Goal: Task Accomplishment & Management: Manage account settings

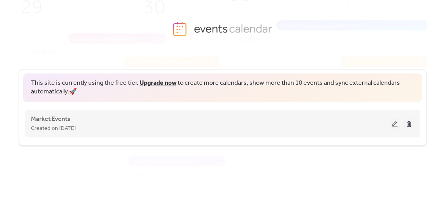
scroll to position [31, 0]
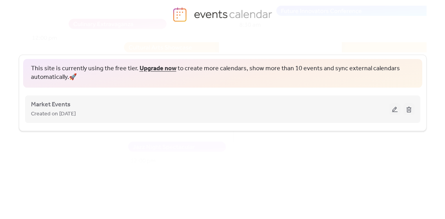
click at [188, 121] on div "Market Events Created on [DATE]" at bounding box center [222, 108] width 383 height 31
click at [105, 103] on div "Market Events Created on [DATE]" at bounding box center [210, 109] width 358 height 19
click at [42, 105] on span "Market Events" at bounding box center [51, 104] width 40 height 9
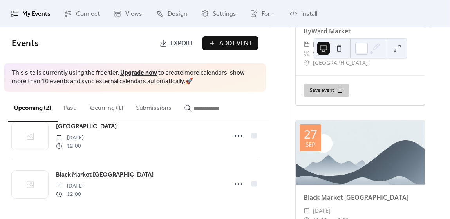
scroll to position [912, 0]
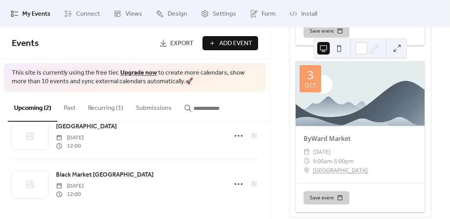
click at [112, 104] on button "Recurring (1)" at bounding box center [106, 106] width 48 height 29
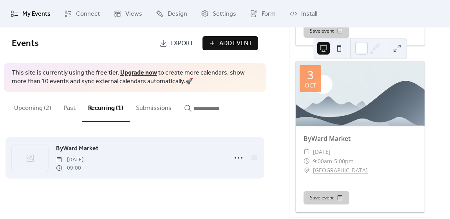
click at [109, 143] on div "ByWard Market Thursday, September 25, 2025 09:00" at bounding box center [139, 157] width 167 height 28
click at [241, 161] on icon at bounding box center [238, 157] width 13 height 13
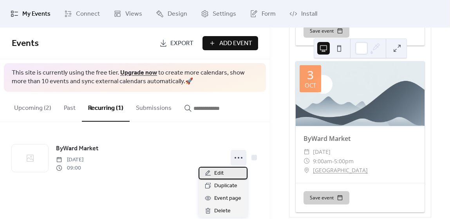
click at [228, 172] on div "Edit" at bounding box center [223, 173] width 49 height 13
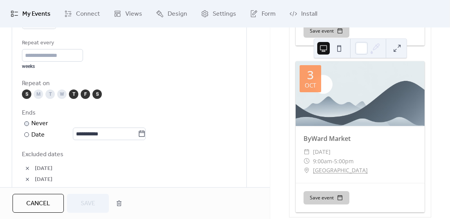
scroll to position [427, 0]
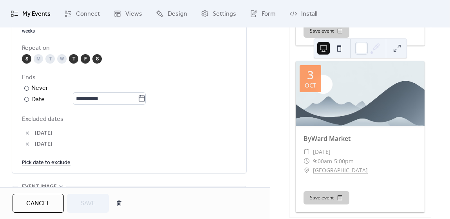
click at [27, 140] on button "button" at bounding box center [27, 143] width 11 height 11
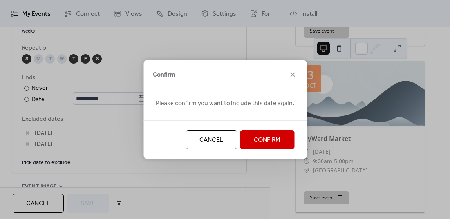
click at [265, 136] on span "Confirm" at bounding box center [267, 139] width 27 height 9
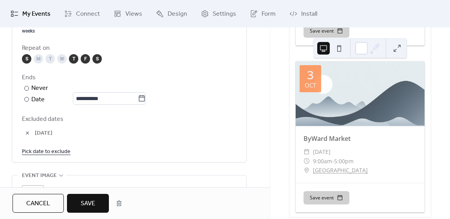
click at [29, 133] on button "button" at bounding box center [27, 132] width 11 height 11
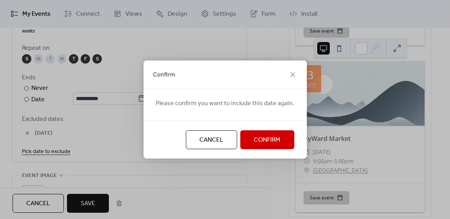
click at [266, 137] on span "Confirm" at bounding box center [267, 139] width 27 height 9
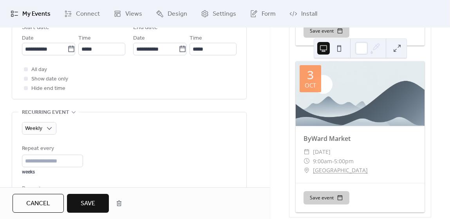
scroll to position [285, 0]
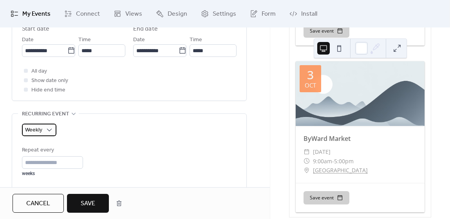
click at [44, 131] on div "Weekly" at bounding box center [39, 129] width 34 height 13
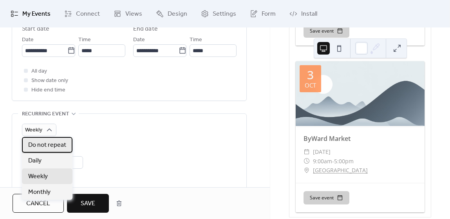
click at [43, 144] on span "Do not repeat" at bounding box center [47, 144] width 38 height 9
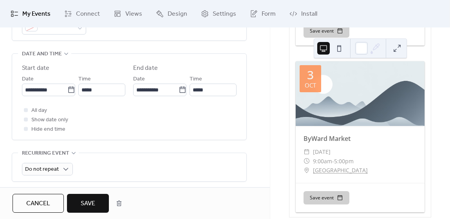
scroll to position [281, 0]
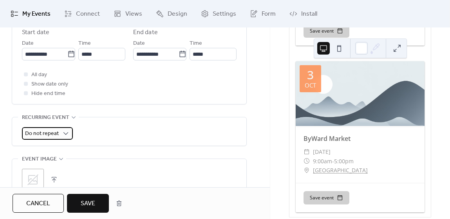
click at [55, 133] on span "Do not repeat" at bounding box center [42, 133] width 34 height 11
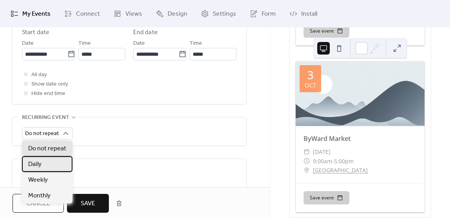
click at [50, 163] on div "Daily" at bounding box center [47, 164] width 51 height 16
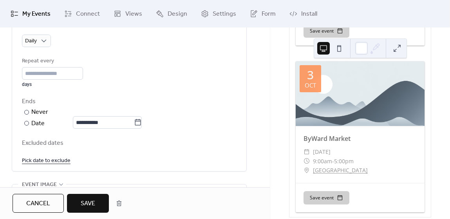
scroll to position [363, 0]
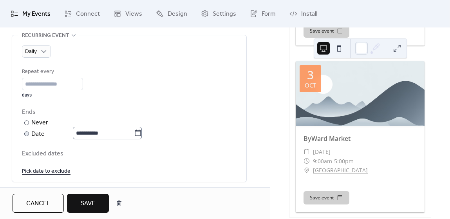
click at [142, 133] on icon at bounding box center [138, 133] width 8 height 8
click at [134, 133] on input "**********" at bounding box center [103, 133] width 61 height 13
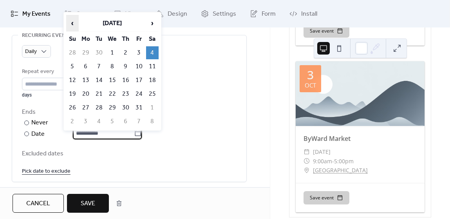
click at [73, 22] on span "‹" at bounding box center [73, 23] width 12 height 16
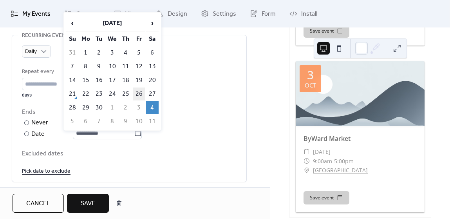
click at [142, 87] on td "26" at bounding box center [139, 93] width 13 height 13
type input "**********"
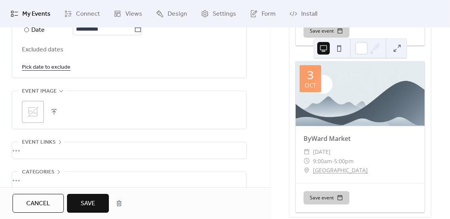
scroll to position [470, 0]
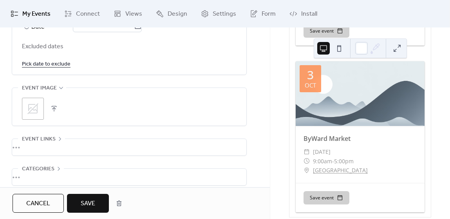
click at [89, 207] on span "Save" at bounding box center [88, 203] width 14 height 9
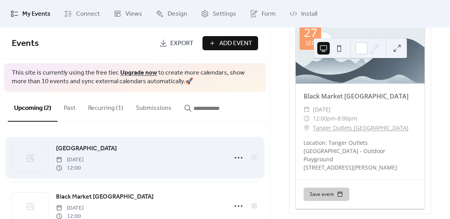
scroll to position [22, 0]
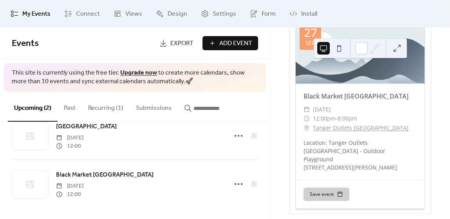
click at [110, 107] on button "Recurring (1)" at bounding box center [106, 106] width 48 height 29
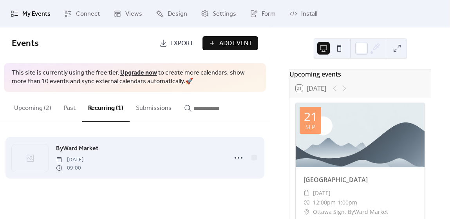
click at [83, 169] on span "09:00" at bounding box center [69, 168] width 27 height 8
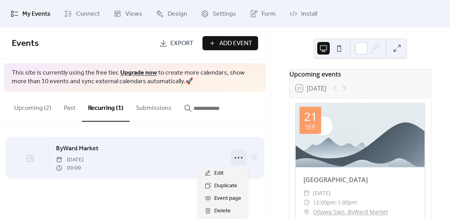
click at [237, 155] on icon at bounding box center [238, 157] width 13 height 13
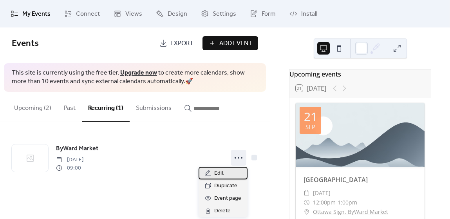
click at [212, 173] on div "Edit" at bounding box center [223, 173] width 49 height 13
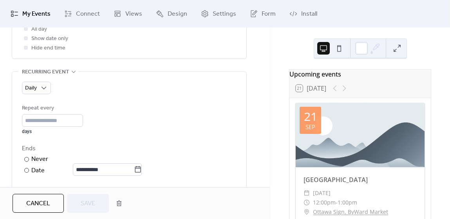
scroll to position [356, 0]
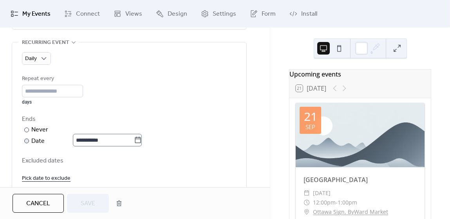
click at [141, 138] on icon at bounding box center [138, 139] width 6 height 6
click at [134, 138] on input "**********" at bounding box center [103, 140] width 61 height 13
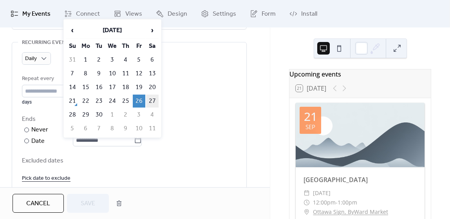
click at [150, 96] on td "27" at bounding box center [152, 100] width 13 height 13
type input "**********"
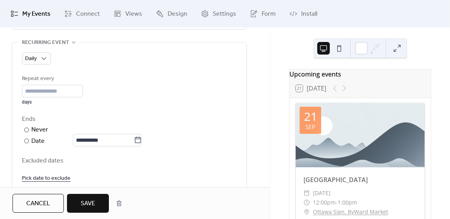
click at [185, 123] on div "Ends" at bounding box center [128, 118] width 213 height 9
click at [79, 205] on button "Save" at bounding box center [88, 203] width 42 height 19
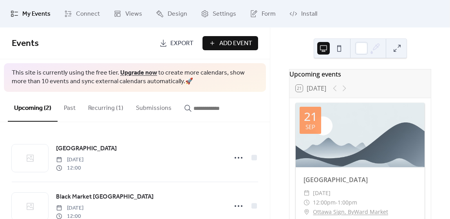
click at [334, 132] on div at bounding box center [360, 135] width 129 height 64
click at [32, 110] on button "Upcoming (2)" at bounding box center [33, 107] width 50 height 30
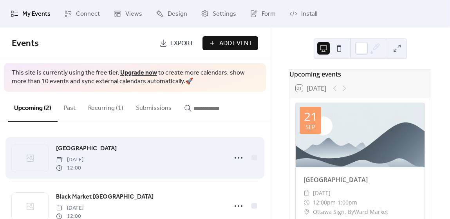
click at [119, 152] on div "York Street Market Sunday, September 21, 2025 12:00" at bounding box center [139, 157] width 167 height 28
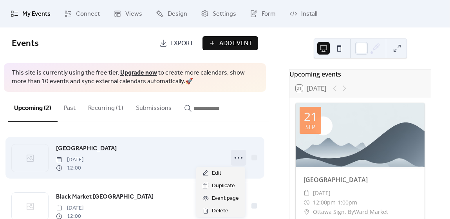
click at [237, 158] on icon at bounding box center [238, 157] width 13 height 13
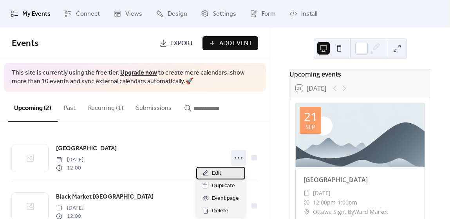
click at [217, 176] on span "Edit" at bounding box center [216, 172] width 9 height 9
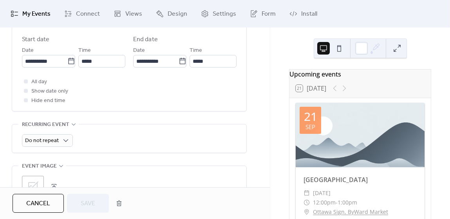
scroll to position [285, 0]
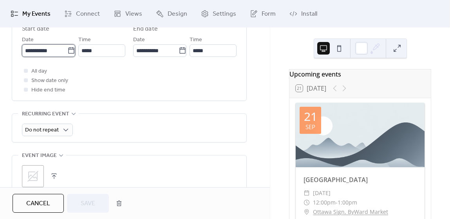
click at [35, 53] on input "**********" at bounding box center [44, 50] width 45 height 13
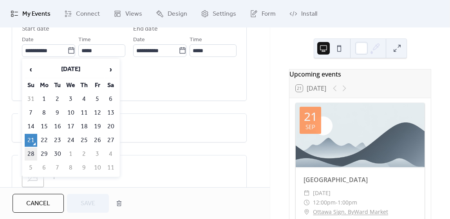
click at [33, 147] on td "28" at bounding box center [31, 153] width 13 height 13
type input "**********"
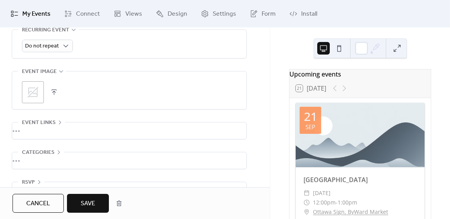
scroll to position [388, 0]
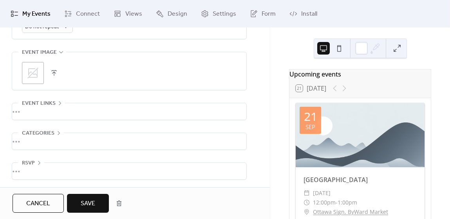
click at [94, 205] on span "Save" at bounding box center [88, 203] width 14 height 9
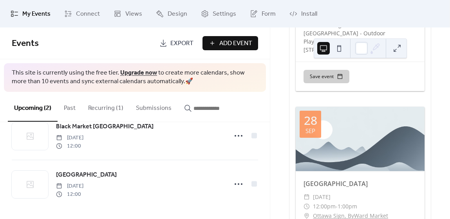
scroll to position [582, 0]
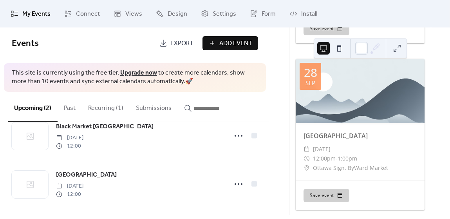
click at [105, 108] on button "Recurring (1)" at bounding box center [106, 106] width 48 height 29
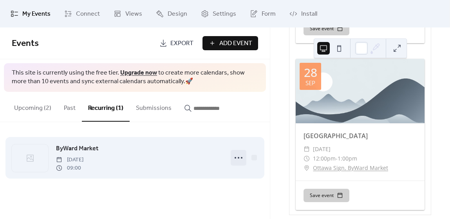
click at [243, 155] on icon at bounding box center [238, 157] width 13 height 13
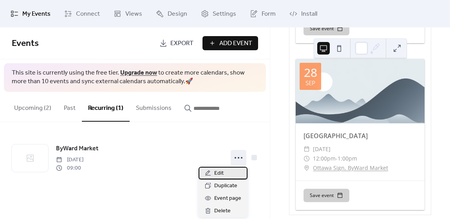
click at [225, 176] on div "Edit" at bounding box center [223, 173] width 49 height 13
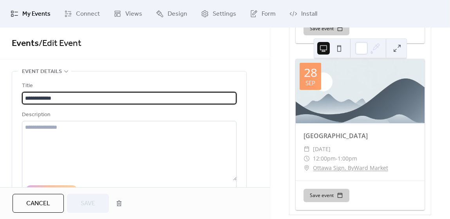
type input "**********"
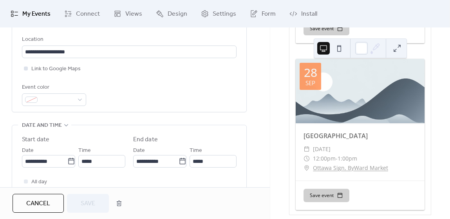
scroll to position [178, 0]
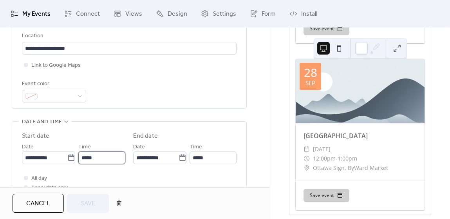
click at [94, 156] on input "*****" at bounding box center [101, 157] width 47 height 13
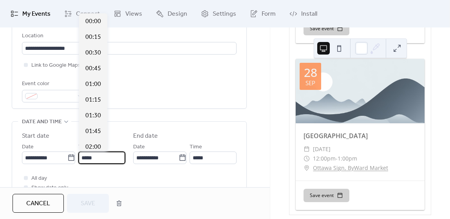
scroll to position [564, 0]
click at [94, 156] on input "*****" at bounding box center [101, 157] width 47 height 13
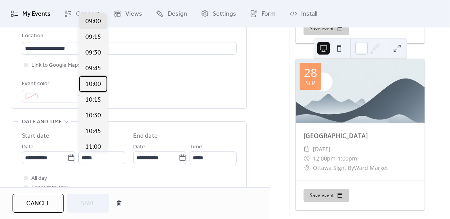
click at [97, 83] on span "10:00" at bounding box center [93, 84] width 16 height 9
type input "*****"
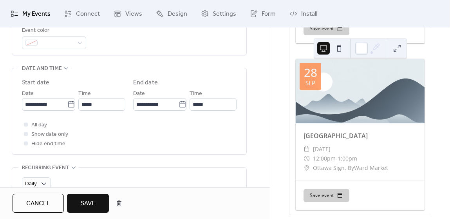
scroll to position [285, 0]
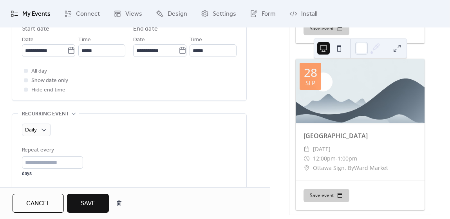
click at [92, 212] on button "Save" at bounding box center [88, 203] width 42 height 19
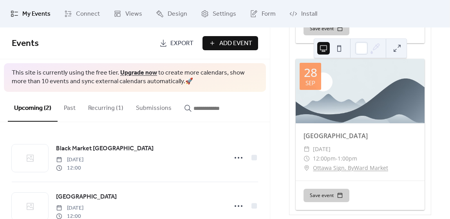
click at [345, 98] on div at bounding box center [360, 91] width 129 height 64
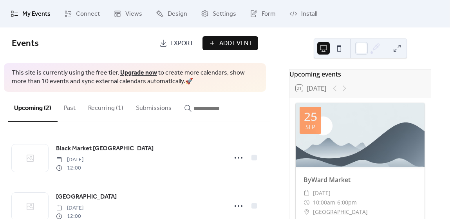
click at [101, 104] on button "Recurring (1)" at bounding box center [106, 106] width 48 height 29
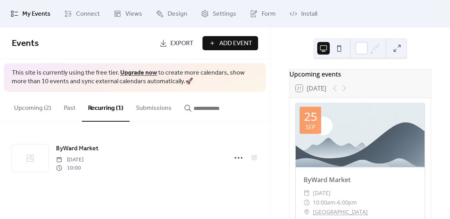
click at [339, 48] on button at bounding box center [339, 48] width 13 height 13
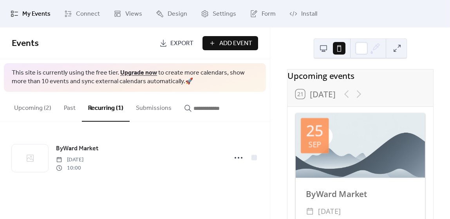
click at [318, 45] on button at bounding box center [323, 48] width 13 height 13
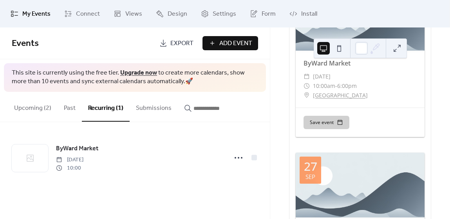
scroll to position [321, 0]
